Goal: Check status

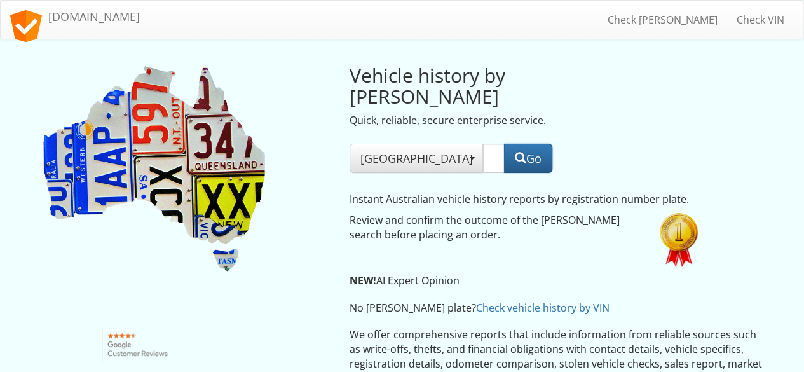
scroll to position [1, 0]
click at [525, 143] on button "Go" at bounding box center [528, 157] width 48 height 29
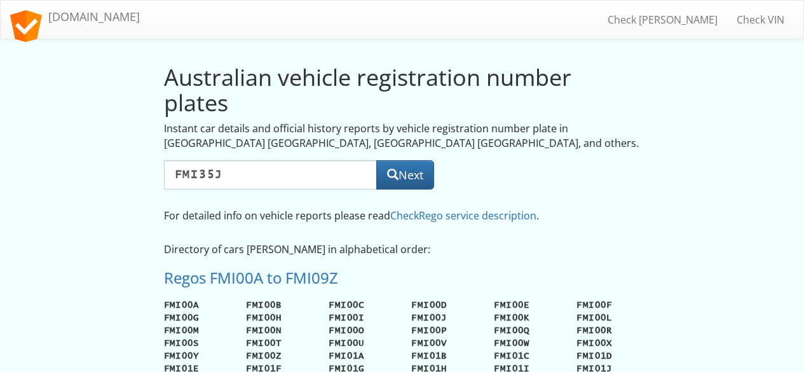
select select
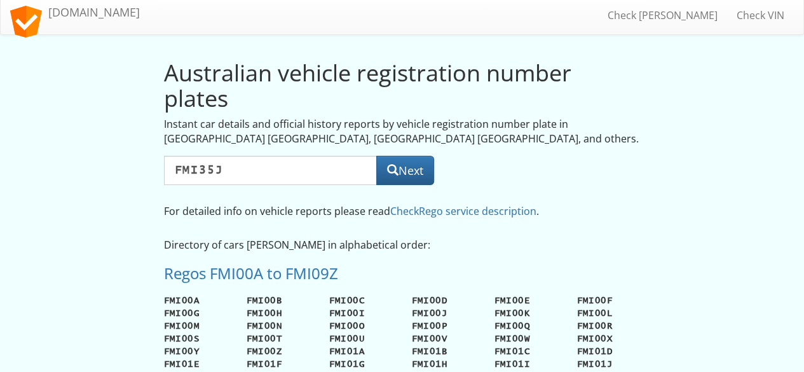
select select
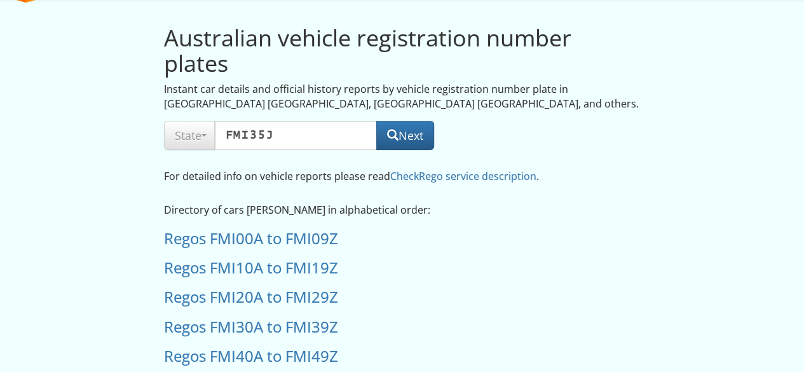
scroll to position [46, 0]
